Goal: Task Accomplishment & Management: Manage account settings

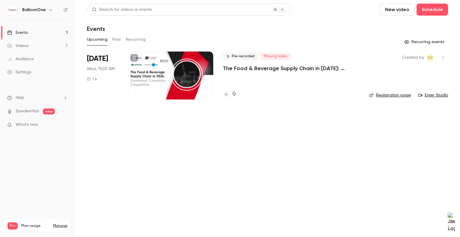
click at [256, 75] on div "Pre-recorded Missing video The Food & Beverage Supply Chain in [DATE]: Connecte…" at bounding box center [291, 75] width 137 height 48
click at [262, 68] on p "The Food & Beverage Supply Chain in [DATE]: Connected, Conscious, Competitive." at bounding box center [291, 68] width 137 height 7
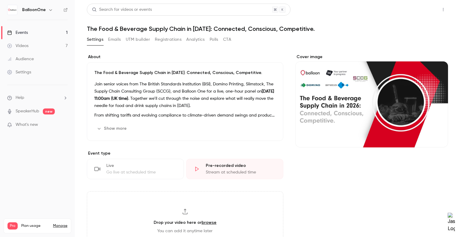
click at [426, 8] on button "Share" at bounding box center [422, 10] width 24 height 12
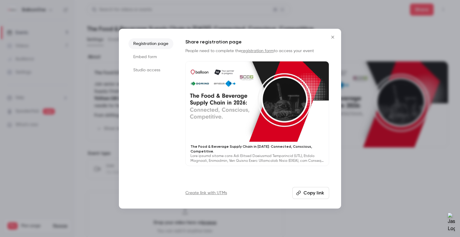
click at [320, 195] on button "Copy link" at bounding box center [310, 193] width 37 height 12
click at [331, 36] on icon "Close" at bounding box center [332, 37] width 7 height 5
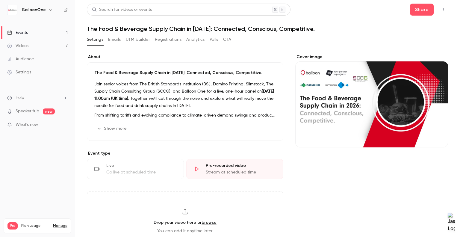
click at [418, 41] on div "Settings Emails UTM builder Registrations Analytics Polls CTA" at bounding box center [267, 41] width 361 height 12
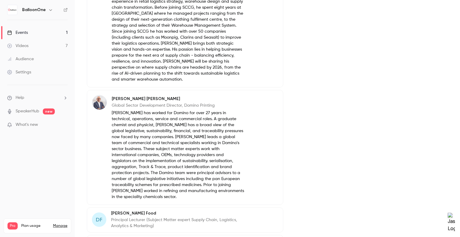
scroll to position [675, 0]
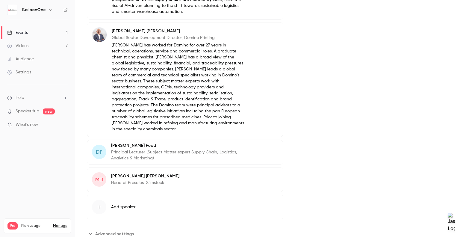
click at [165, 149] on p "Principal Lecturer (Subject Matter expert Supply Chain, Logistics, Analytics & …" at bounding box center [177, 155] width 133 height 12
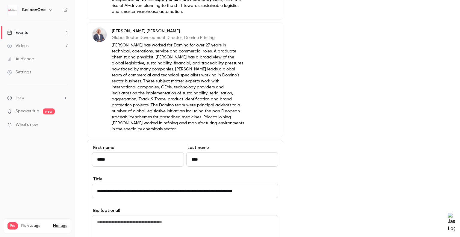
click at [145, 216] on textarea at bounding box center [185, 228] width 186 height 26
paste textarea "**********"
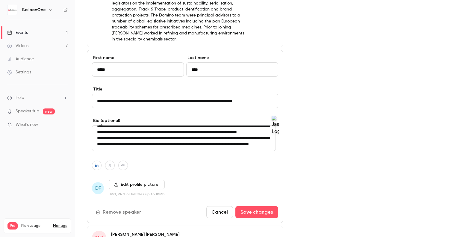
scroll to position [773, 0]
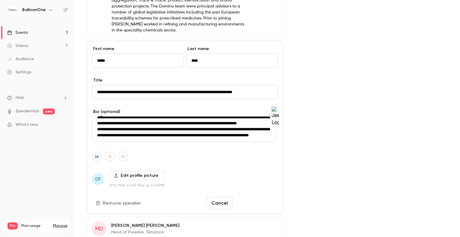
type textarea "**********"
click at [250, 197] on button "Save changes" at bounding box center [256, 203] width 43 height 12
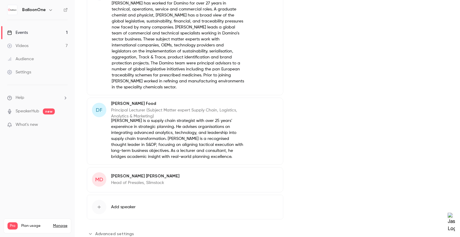
click at [259, 129] on div "[PERSON_NAME] Principal Lecturer (Subject Matter expert Supply Chain, Logistics…" at bounding box center [185, 131] width 196 height 67
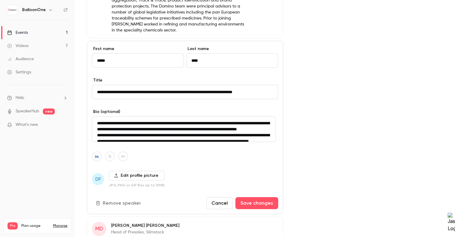
click at [135, 171] on label "Edit profile picture" at bounding box center [137, 176] width 56 height 10
click at [0, 0] on input "Edit profile picture" at bounding box center [0, 0] width 0 height 0
click at [246, 197] on button "Save changes" at bounding box center [256, 203] width 43 height 12
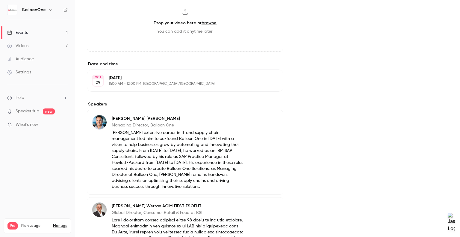
scroll to position [0, 0]
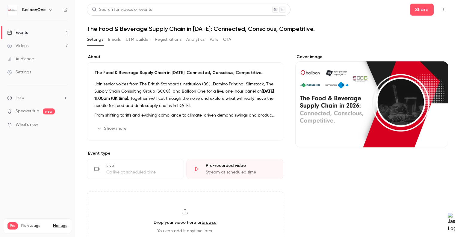
click at [186, 80] on div "The Food & Beverage Supply Chain in [DATE]: Connected, Conscious, Competitive. …" at bounding box center [185, 101] width 196 height 78
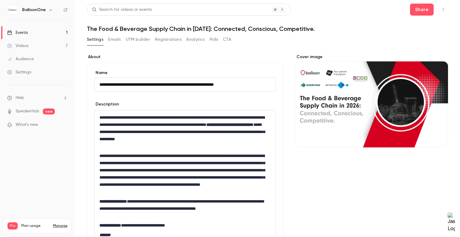
click at [206, 127] on strong "**********" at bounding box center [229, 124] width 47 height 4
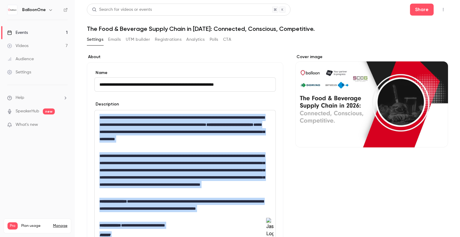
copy div "**********"
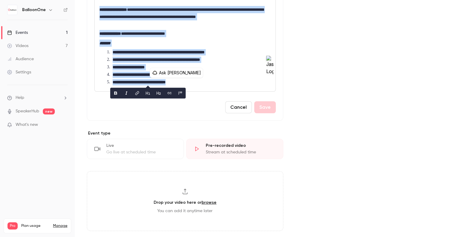
scroll to position [211, 0]
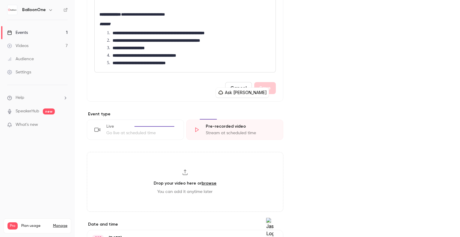
scroll to position [0, 0]
